Goal: Information Seeking & Learning: Learn about a topic

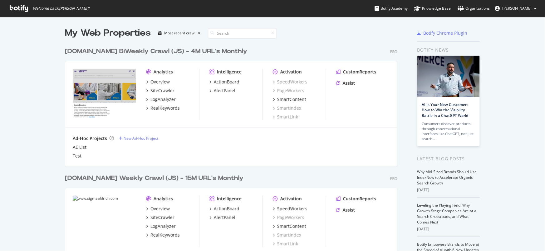
scroll to position [245, 535]
click at [124, 138] on div "New Ad-Hoc Project" at bounding box center [141, 137] width 35 height 5
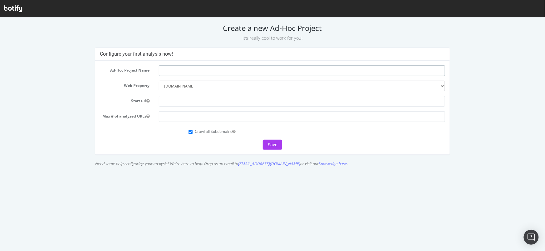
click at [216, 69] on input "text" at bounding box center [302, 70] width 286 height 11
paste input "ebiz-newtest.merckmillipore.com"
type input "Test [DOMAIN_NAME]"
click at [205, 101] on input "text" at bounding box center [302, 100] width 286 height 11
paste input "ebiz-newtest.merckmillipore.com"
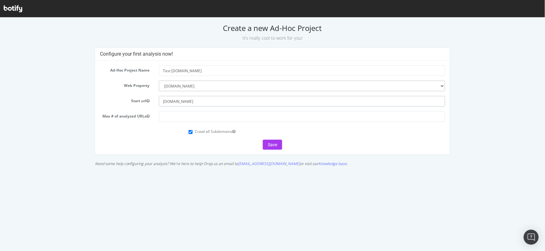
type input "ebiz-newtest.merckmillipore.com"
click at [197, 119] on input "number" at bounding box center [302, 116] width 286 height 11
type input "100000"
click at [271, 141] on button "Save" at bounding box center [272, 144] width 19 height 10
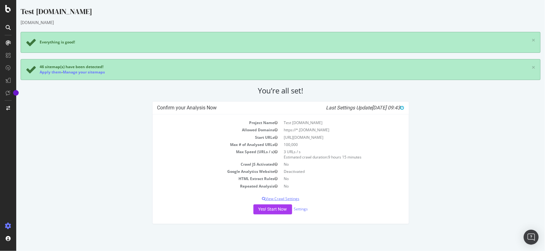
click at [295, 198] on p "View Crawl Settings" at bounding box center [280, 198] width 247 height 5
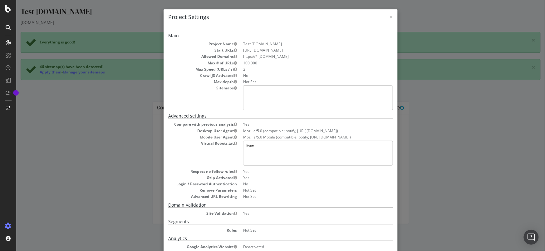
click at [457, 161] on div "× Close Project Settings Main Project Name Test ebiz-newtest.merckmillipore.com…" at bounding box center [280, 125] width 529 height 251
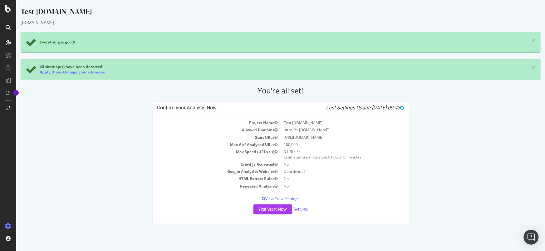
click at [303, 210] on link "Settings" at bounding box center [301, 208] width 14 height 5
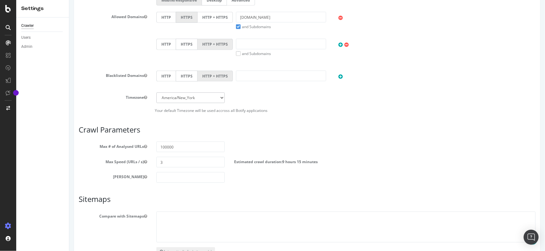
scroll to position [233, 0]
drag, startPoint x: 166, startPoint y: 159, endPoint x: 153, endPoint y: 161, distance: 13.2
click at [153, 161] on div "3" at bounding box center [190, 160] width 78 height 11
type input "15"
click at [247, 176] on div "Max Depth" at bounding box center [307, 175] width 466 height 11
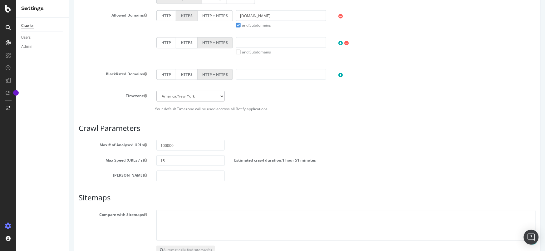
scroll to position [275, 0]
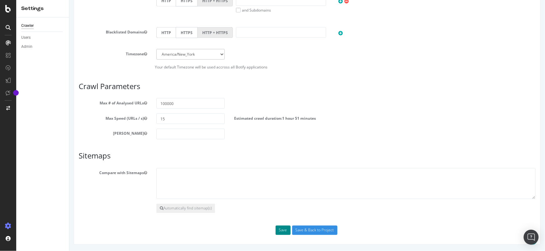
click at [283, 229] on button "Save" at bounding box center [282, 229] width 15 height 9
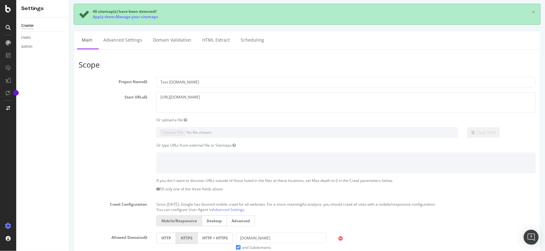
scroll to position [0, 0]
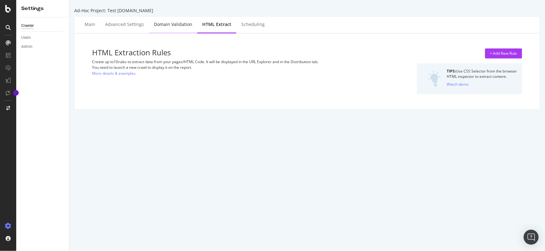
click at [176, 23] on div "Domain Validation" at bounding box center [173, 24] width 38 height 6
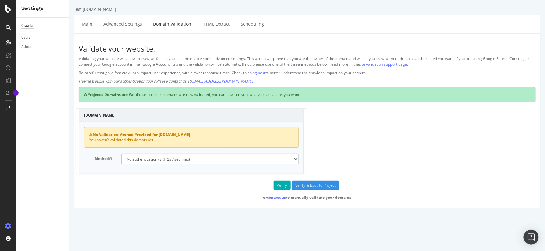
click at [252, 161] on select "No authentication (3 URLs / sec max) DNS Text field (fast!) File's at site root…" at bounding box center [209, 159] width 177 height 11
click at [121, 154] on select "No authentication (3 URLs / sec max) DNS Text field (fast!) File's at site root…" at bounding box center [209, 159] width 177 height 11
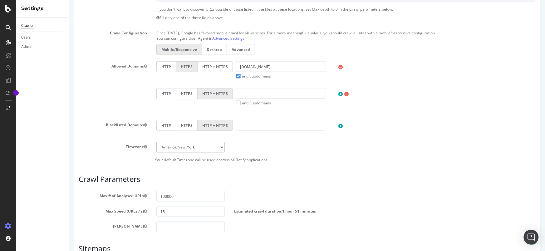
scroll to position [212, 0]
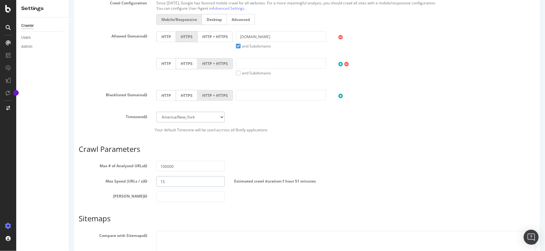
drag, startPoint x: 167, startPoint y: 181, endPoint x: 156, endPoint y: 181, distance: 10.3
click at [156, 181] on input "15" at bounding box center [190, 181] width 68 height 11
type input "3"
click at [343, 162] on div "Max # of Analysed URLs 100000" at bounding box center [307, 166] width 466 height 11
click at [177, 167] on input "100000" at bounding box center [190, 166] width 68 height 11
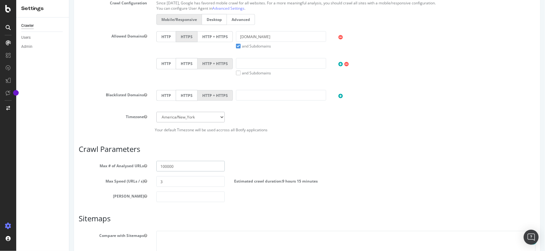
drag, startPoint x: 164, startPoint y: 165, endPoint x: 156, endPoint y: 164, distance: 7.5
click at [156, 164] on input "100000" at bounding box center [190, 166] width 68 height 11
type input "20000"
click at [313, 161] on div "Max # of Analysed URLs 20000" at bounding box center [307, 166] width 466 height 11
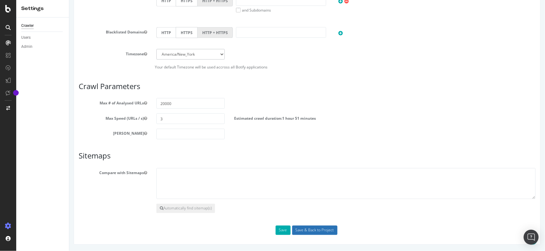
click at [307, 229] on input "Save & Back to Project" at bounding box center [314, 229] width 45 height 9
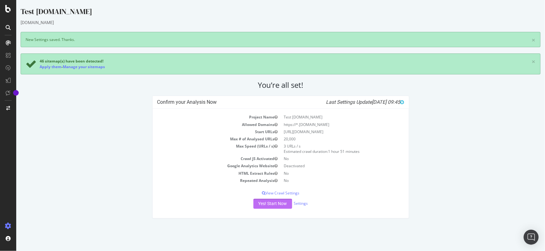
click at [275, 203] on button "Yes! Start Now" at bounding box center [272, 203] width 39 height 10
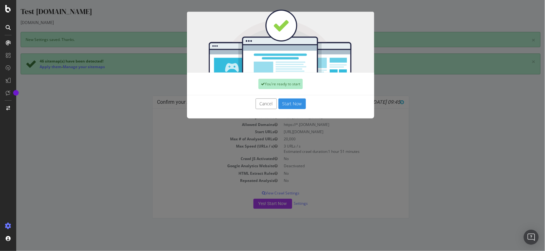
click at [294, 102] on button "Start Now" at bounding box center [291, 103] width 27 height 11
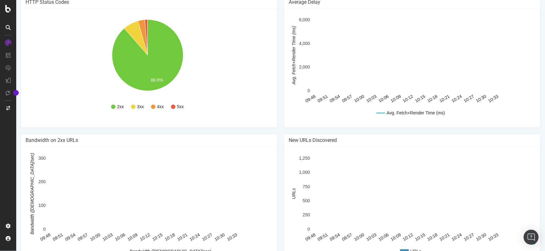
scroll to position [316, 0]
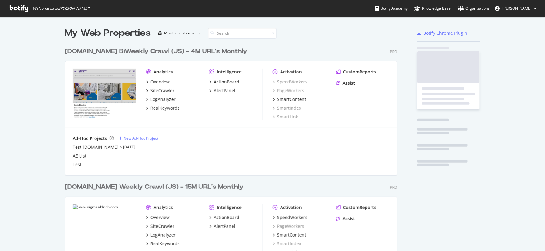
scroll to position [245, 535]
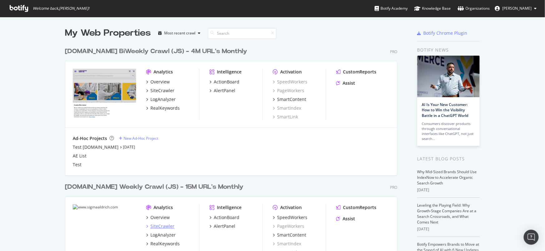
click at [156, 225] on div "SiteCrawler" at bounding box center [162, 226] width 24 height 6
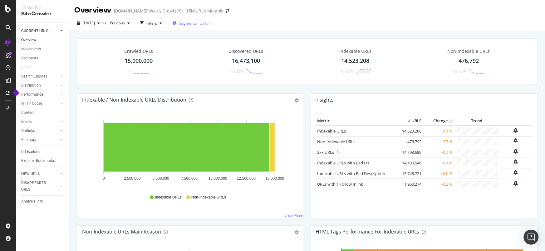
click at [197, 23] on span "Segments" at bounding box center [187, 23] width 17 height 5
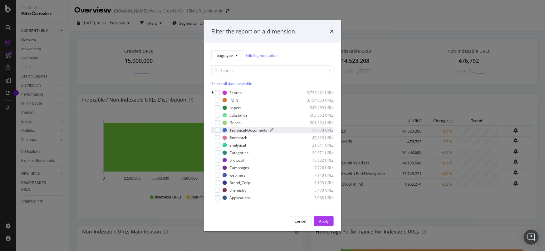
click at [233, 128] on div "Technical-Documents" at bounding box center [248, 129] width 38 height 5
click at [322, 220] on div "Apply" at bounding box center [324, 220] width 10 height 5
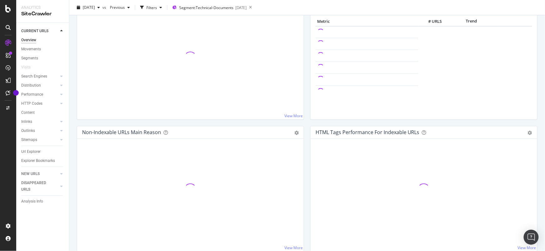
scroll to position [100, 0]
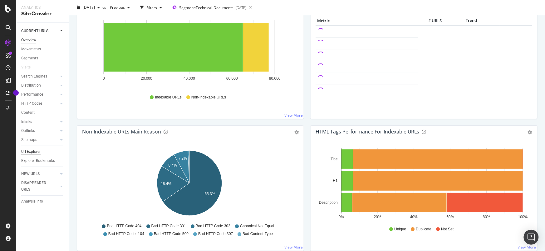
click at [36, 150] on div "Url Explorer" at bounding box center [30, 151] width 19 height 7
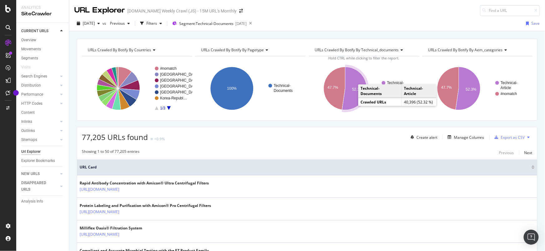
click at [353, 100] on icon "A chart." at bounding box center [354, 88] width 25 height 43
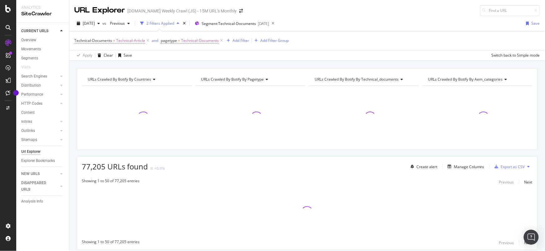
scroll to position [21, 0]
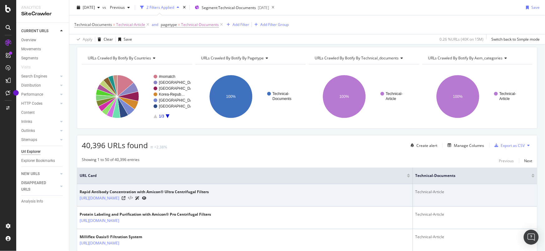
click at [133, 198] on icon at bounding box center [130, 198] width 5 height 4
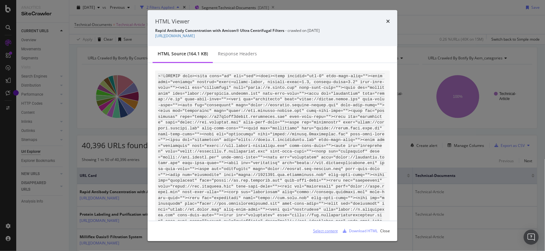
click at [328, 229] on div "Select content" at bounding box center [325, 230] width 25 height 5
click at [388, 21] on icon "times" at bounding box center [388, 21] width 4 height 5
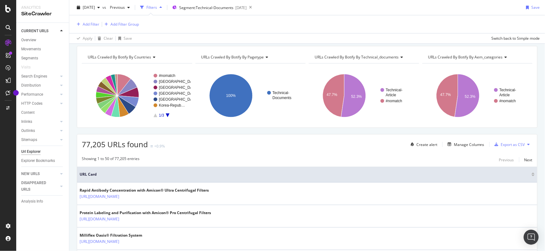
scroll to position [20, 0]
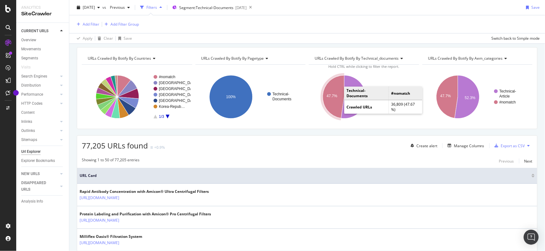
click at [333, 100] on icon "A chart." at bounding box center [334, 96] width 22 height 43
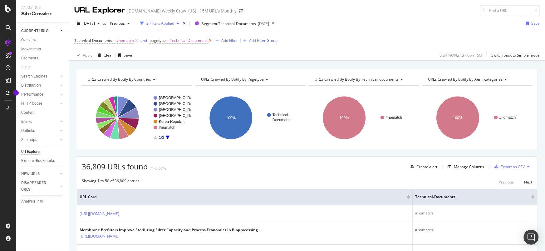
click at [208, 41] on icon at bounding box center [210, 40] width 5 height 6
click at [245, 23] on span "Segment: Technical-Documents" at bounding box center [227, 23] width 54 height 5
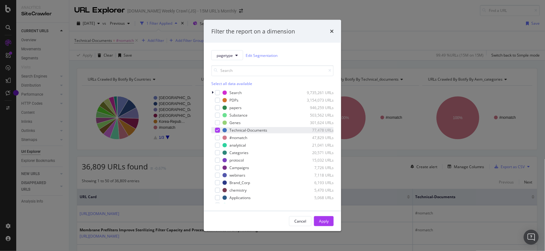
click at [217, 129] on icon "modal" at bounding box center [217, 130] width 3 height 3
click at [219, 160] on div "modal" at bounding box center [217, 160] width 5 height 5
click at [325, 219] on div "Apply" at bounding box center [324, 220] width 10 height 5
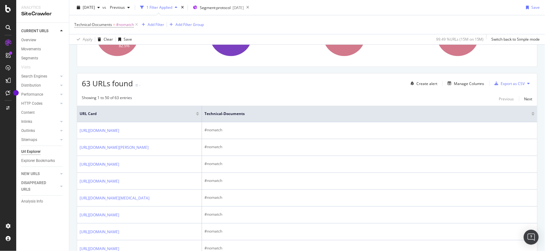
scroll to position [83, 0]
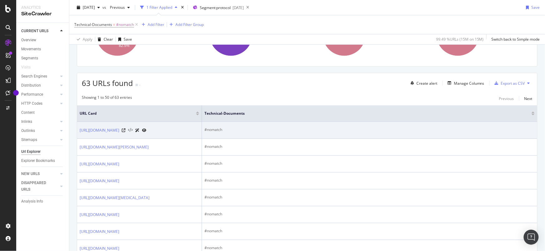
click at [133, 132] on icon at bounding box center [130, 130] width 5 height 4
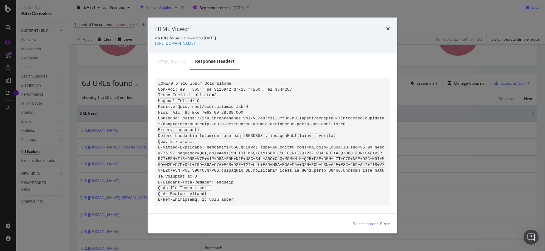
click at [176, 64] on div "HTML source" at bounding box center [171, 62] width 27 height 6
click at [384, 223] on div "Close" at bounding box center [385, 223] width 10 height 5
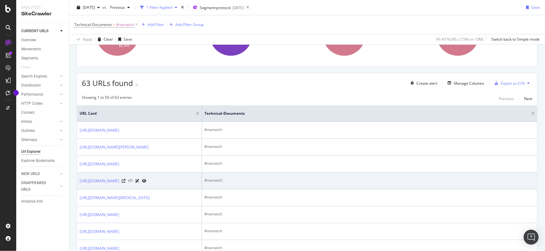
click at [133, 183] on icon at bounding box center [130, 180] width 5 height 4
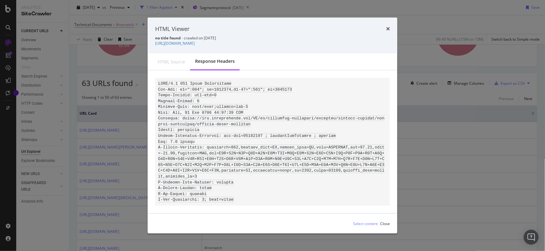
click at [173, 63] on div "HTML source" at bounding box center [171, 62] width 27 height 6
click at [387, 27] on icon "times" at bounding box center [388, 28] width 4 height 5
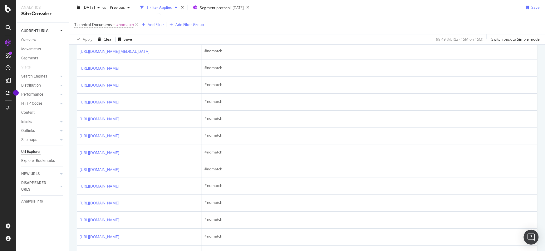
scroll to position [230, 0]
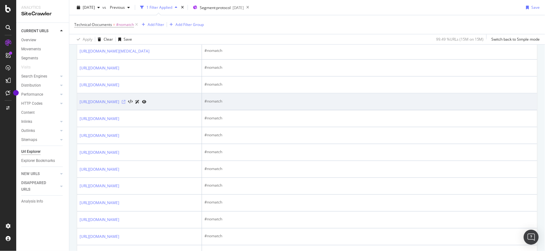
click at [125, 104] on icon at bounding box center [124, 102] width 4 height 4
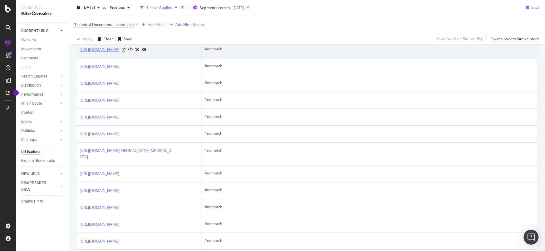
scroll to position [383, 0]
click at [125, 51] on icon at bounding box center [124, 50] width 4 height 4
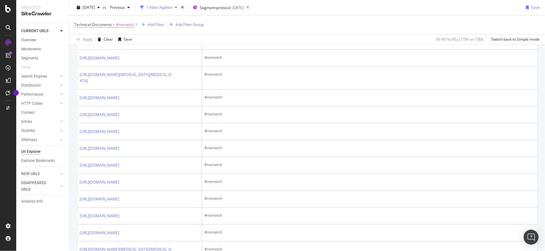
scroll to position [460, 0]
click at [125, 25] on icon at bounding box center [124, 23] width 4 height 4
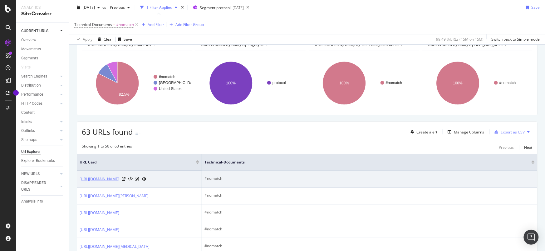
scroll to position [0, 0]
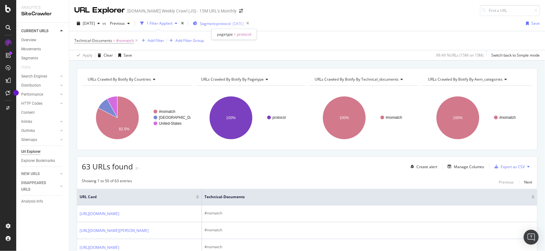
click at [231, 24] on span "Segment: protocol" at bounding box center [215, 23] width 31 height 5
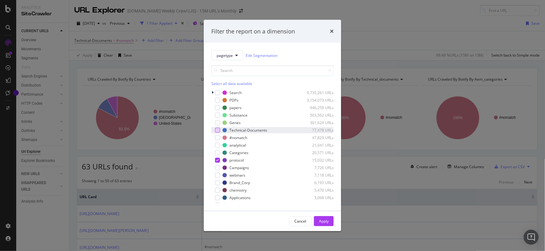
click at [217, 129] on div "modal" at bounding box center [217, 130] width 5 height 5
click at [216, 159] on icon "modal" at bounding box center [217, 160] width 3 height 3
click at [320, 217] on div "Apply" at bounding box center [324, 220] width 10 height 9
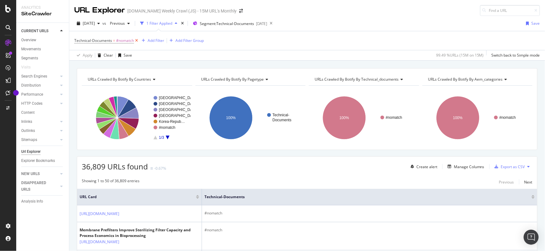
click at [136, 41] on icon at bounding box center [136, 40] width 5 height 6
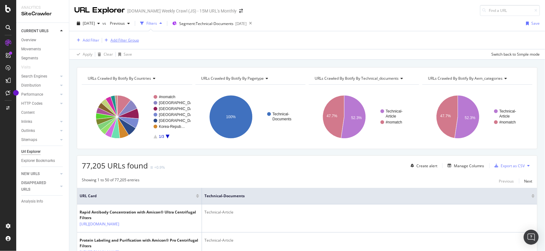
click at [122, 40] on div "Add Filter Group" at bounding box center [124, 39] width 28 height 5
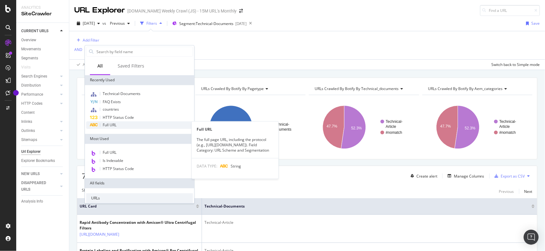
click at [116, 122] on span "Full URL" at bounding box center [110, 124] width 14 height 5
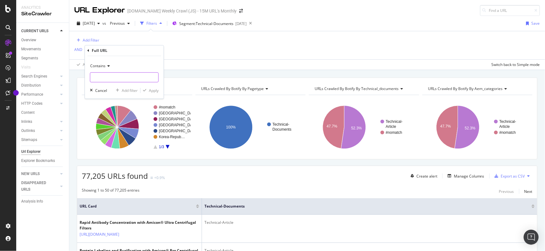
click at [125, 79] on input "text" at bounding box center [124, 77] width 68 height 10
type input "/protocol/"
click at [154, 90] on div "Apply" at bounding box center [154, 90] width 10 height 5
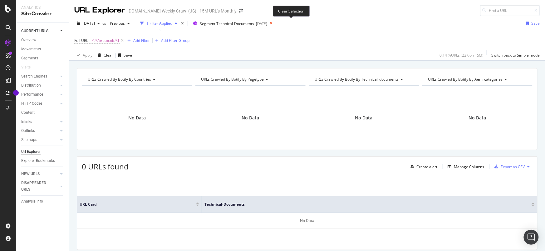
click at [275, 24] on icon at bounding box center [271, 23] width 8 height 9
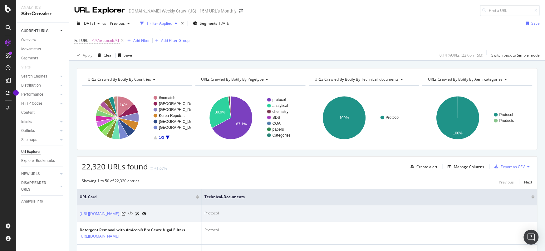
click at [133, 216] on icon at bounding box center [130, 213] width 5 height 4
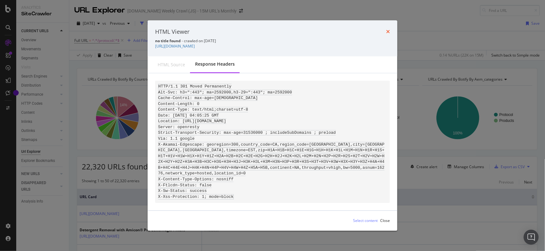
click at [388, 29] on icon "times" at bounding box center [388, 31] width 4 height 5
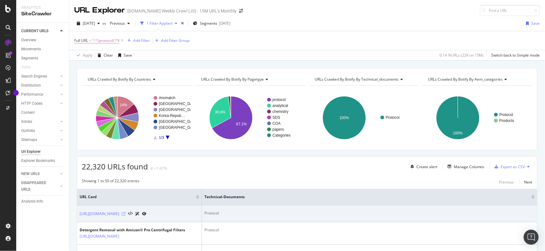
click at [125, 215] on icon at bounding box center [124, 214] width 4 height 4
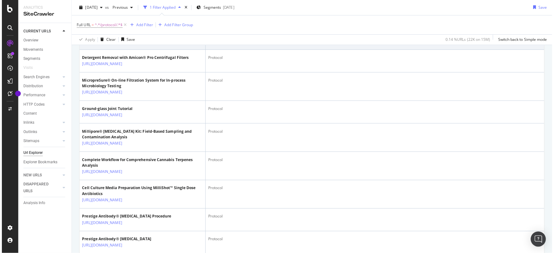
scroll to position [173, 0]
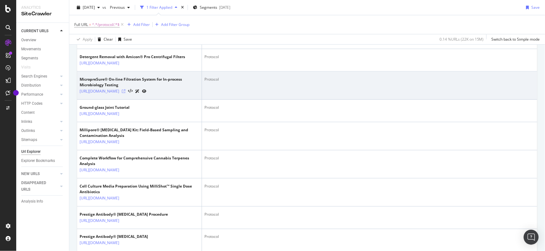
click at [125, 93] on icon at bounding box center [124, 91] width 4 height 4
